Goal: Use online tool/utility: Utilize a website feature to perform a specific function

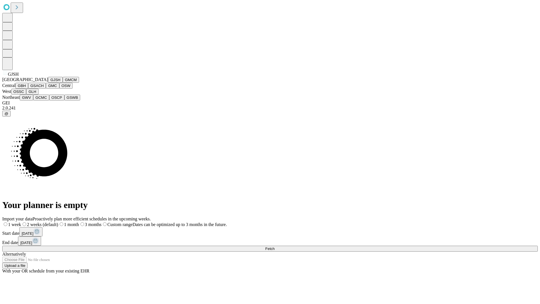
click at [48, 83] on button "GJSH" at bounding box center [55, 80] width 15 height 6
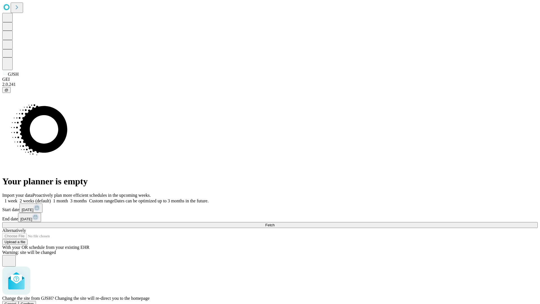
click at [34, 302] on span "Confirm" at bounding box center [27, 304] width 13 height 4
click at [17, 198] on label "1 week" at bounding box center [9, 200] width 15 height 5
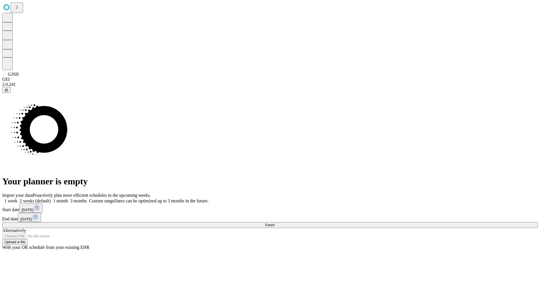
click at [275, 223] on span "Fetch" at bounding box center [269, 225] width 9 height 4
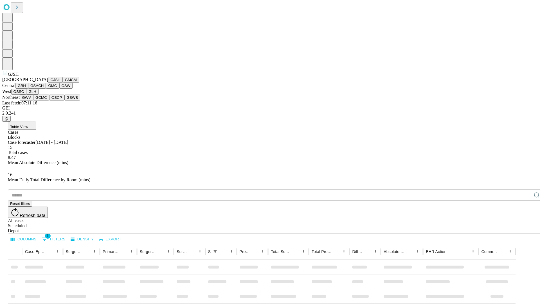
click at [63, 83] on button "GMCM" at bounding box center [71, 80] width 16 height 6
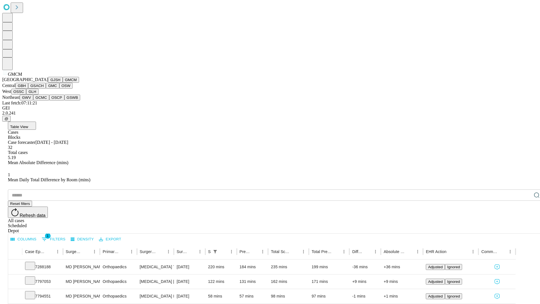
click at [28, 89] on button "GBH" at bounding box center [21, 86] width 13 height 6
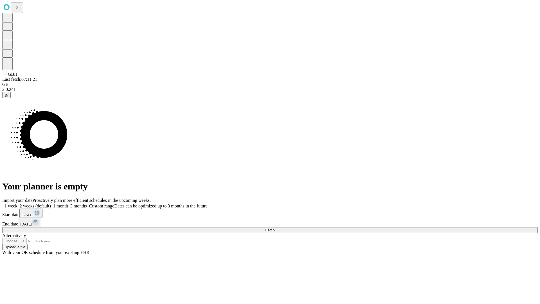
click at [17, 203] on label "1 week" at bounding box center [9, 205] width 15 height 5
click at [275, 228] on span "Fetch" at bounding box center [269, 230] width 9 height 4
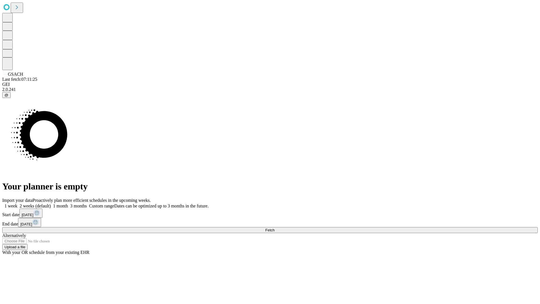
click at [275, 228] on span "Fetch" at bounding box center [269, 230] width 9 height 4
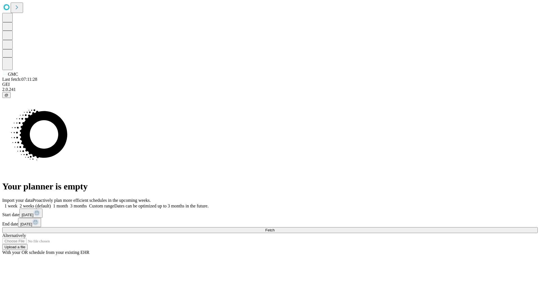
click at [17, 203] on label "1 week" at bounding box center [9, 205] width 15 height 5
click at [275, 228] on span "Fetch" at bounding box center [269, 230] width 9 height 4
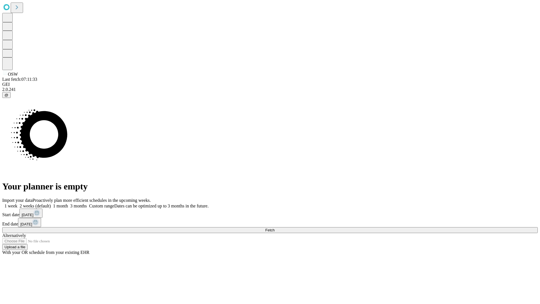
click at [17, 203] on label "1 week" at bounding box center [9, 205] width 15 height 5
click at [275, 228] on span "Fetch" at bounding box center [269, 230] width 9 height 4
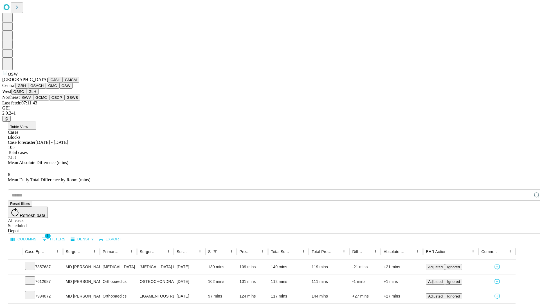
click at [26, 95] on button "OSSC" at bounding box center [18, 92] width 15 height 6
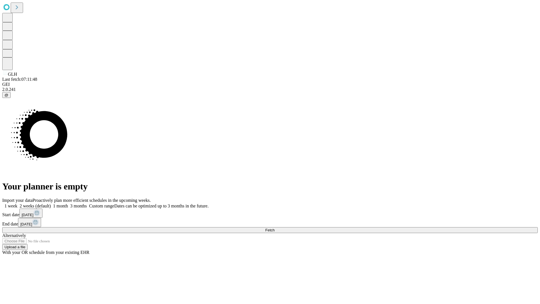
click at [17, 203] on label "1 week" at bounding box center [9, 205] width 15 height 5
click at [275, 228] on span "Fetch" at bounding box center [269, 230] width 9 height 4
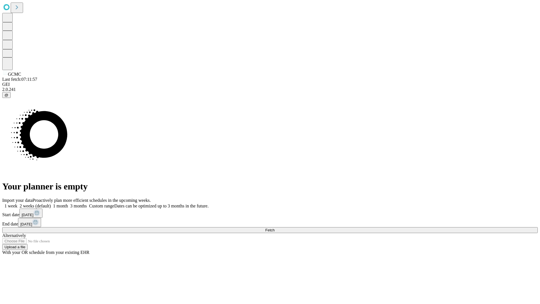
click at [17, 203] on label "1 week" at bounding box center [9, 205] width 15 height 5
click at [275, 228] on span "Fetch" at bounding box center [269, 230] width 9 height 4
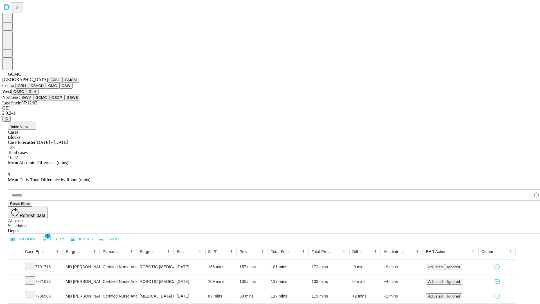
click at [49, 100] on button "OSCP" at bounding box center [56, 98] width 15 height 6
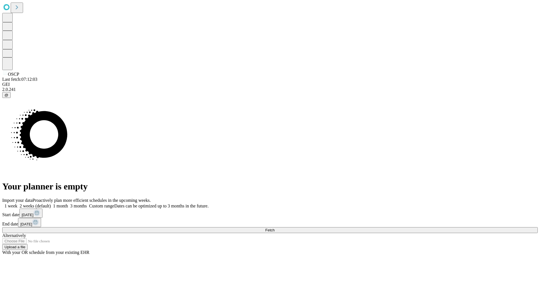
click at [17, 203] on label "1 week" at bounding box center [9, 205] width 15 height 5
click at [275, 228] on span "Fetch" at bounding box center [269, 230] width 9 height 4
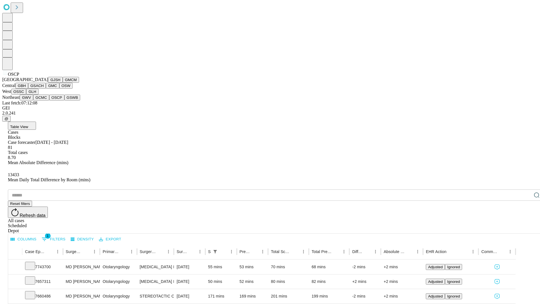
click at [64, 100] on button "GSWB" at bounding box center [72, 98] width 16 height 6
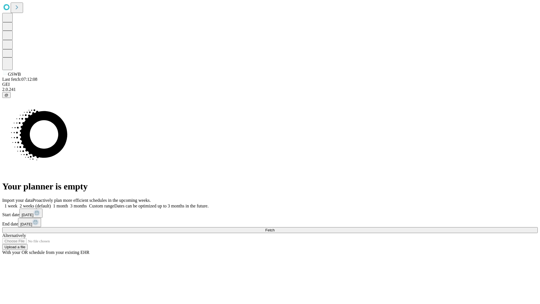
click at [275, 228] on span "Fetch" at bounding box center [269, 230] width 9 height 4
